Goal: Task Accomplishment & Management: Manage account settings

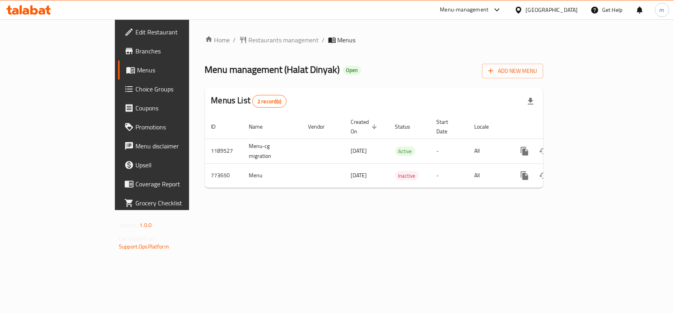
click at [40, 10] on icon at bounding box center [28, 9] width 45 height 9
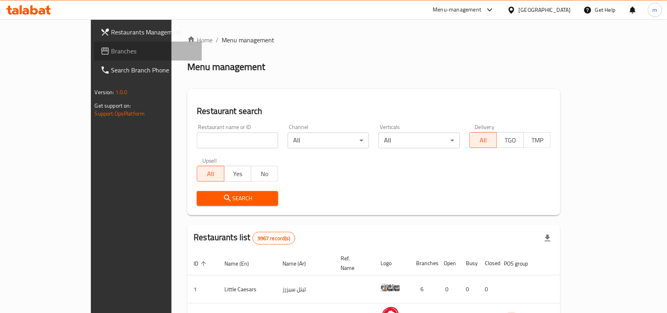
click at [111, 52] on span "Branches" at bounding box center [153, 50] width 85 height 9
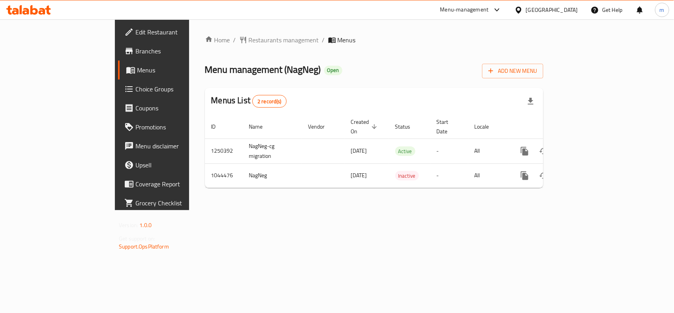
click at [136, 86] on span "Choice Groups" at bounding box center [179, 88] width 86 height 9
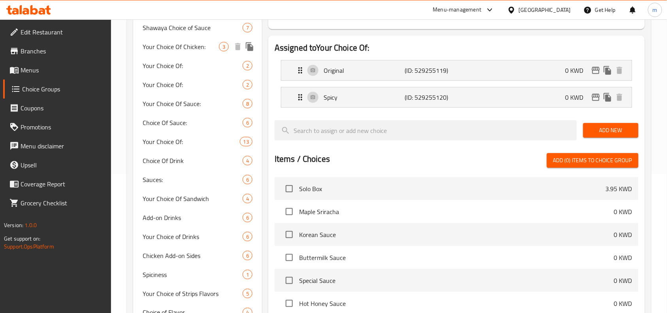
scroll to position [198, 0]
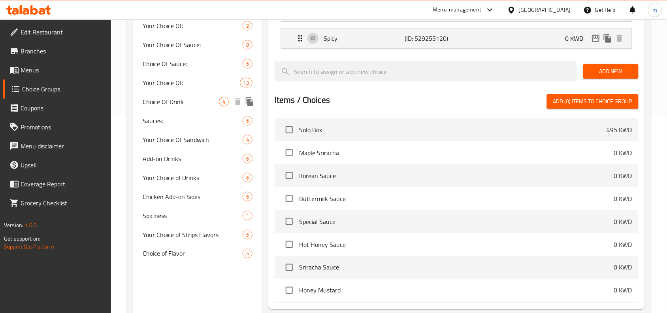
drag, startPoint x: 194, startPoint y: 99, endPoint x: 212, endPoint y: 117, distance: 25.4
click at [194, 99] on span "Choice Of Drink" at bounding box center [181, 101] width 76 height 9
type input "Choice Of Drink"
type input "اختيارك من"
type input "0"
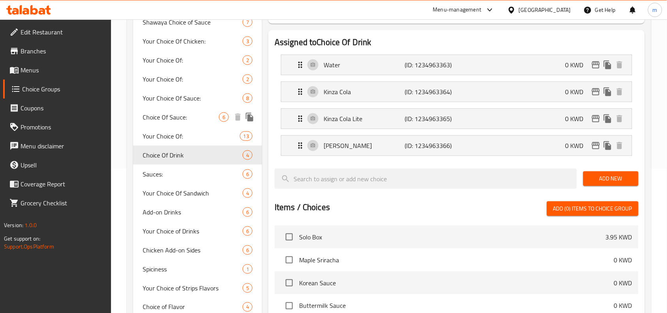
scroll to position [148, 0]
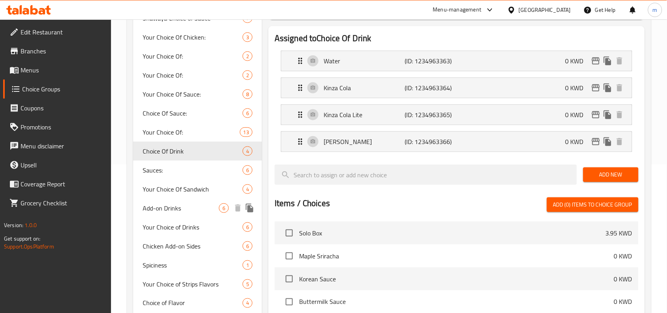
click at [171, 210] on span "Add-on Drinks" at bounding box center [181, 207] width 76 height 9
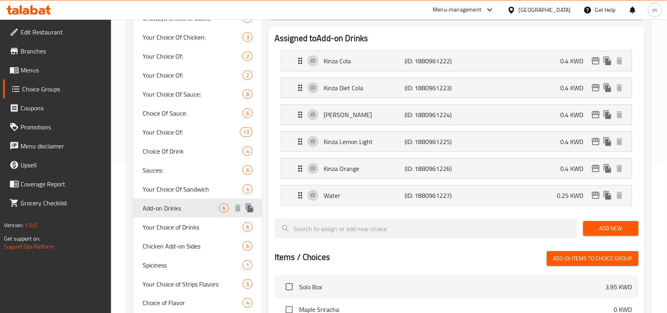
type input "Add-on Drinks"
type input "مشروبات إضافية"
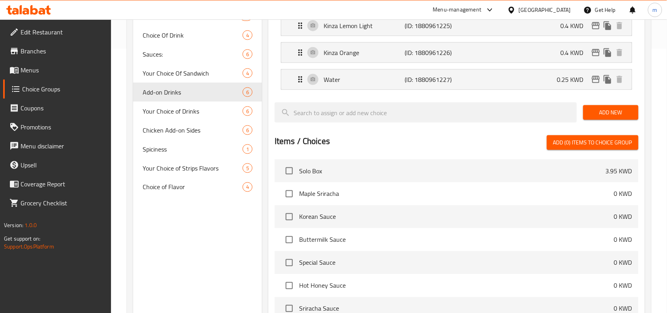
scroll to position [247, 0]
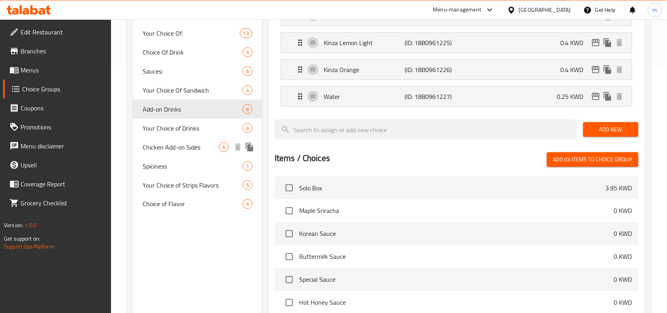
drag, startPoint x: 178, startPoint y: 147, endPoint x: 174, endPoint y: 157, distance: 10.8
click at [178, 147] on span "Chicken Add-on Sides" at bounding box center [181, 146] width 76 height 9
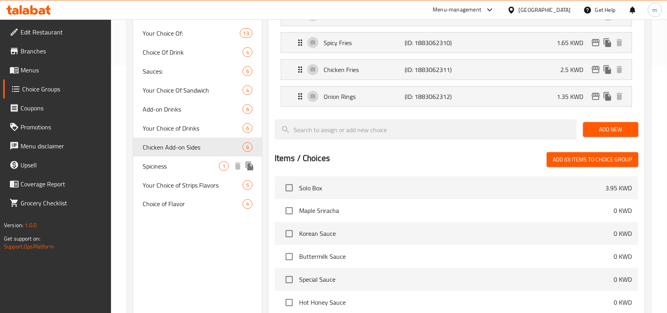
type input "Chicken Add-on Sides"
type input "إضافات جانبية للدجاج"
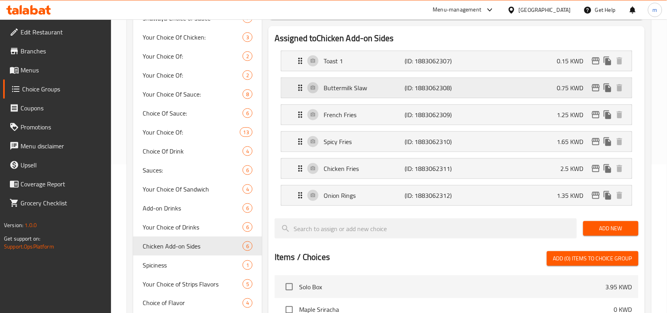
scroll to position [0, 0]
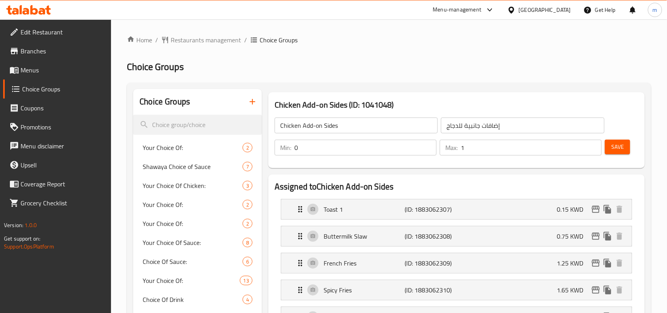
click at [566, 13] on div "Kuwait" at bounding box center [545, 10] width 52 height 9
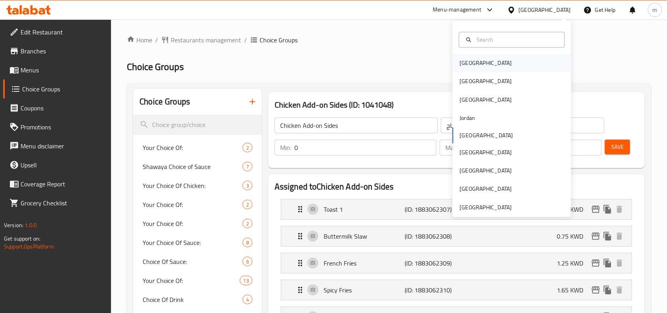
click at [485, 68] on div "[GEOGRAPHIC_DATA]" at bounding box center [512, 63] width 119 height 18
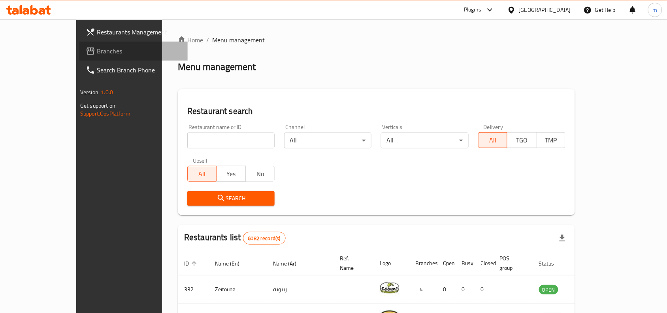
click at [97, 54] on span "Branches" at bounding box center [139, 50] width 85 height 9
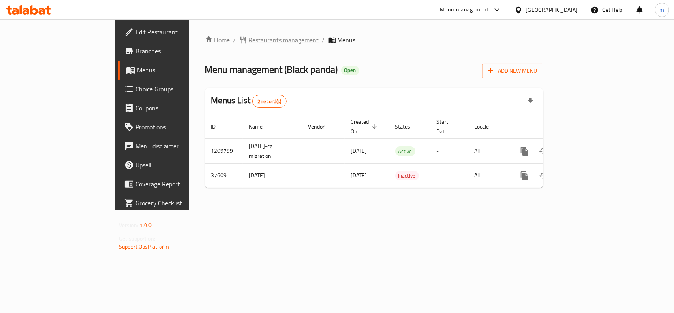
click at [249, 38] on span "Restaurants management" at bounding box center [284, 39] width 70 height 9
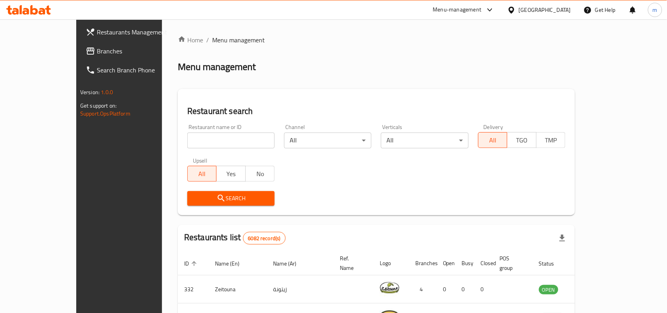
click at [187, 143] on input "search" at bounding box center [230, 140] width 87 height 16
paste input "19563"
type input "19563"
click at [187, 203] on button "Search" at bounding box center [230, 198] width 87 height 15
click at [24, 7] on icon at bounding box center [28, 9] width 45 height 9
